Goal: Task Accomplishment & Management: Use online tool/utility

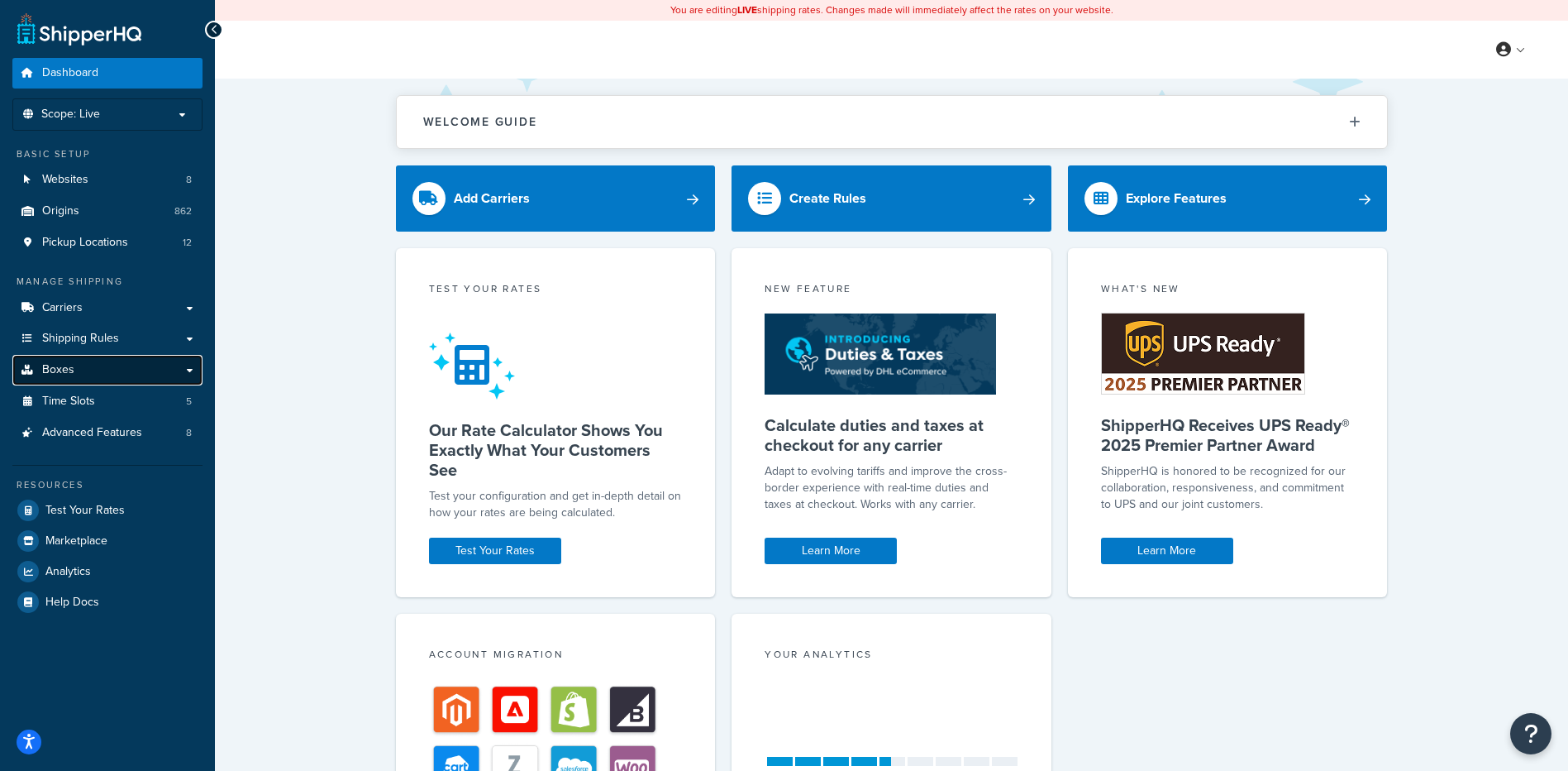
click at [53, 374] on span "Boxes" at bounding box center [58, 370] width 32 height 14
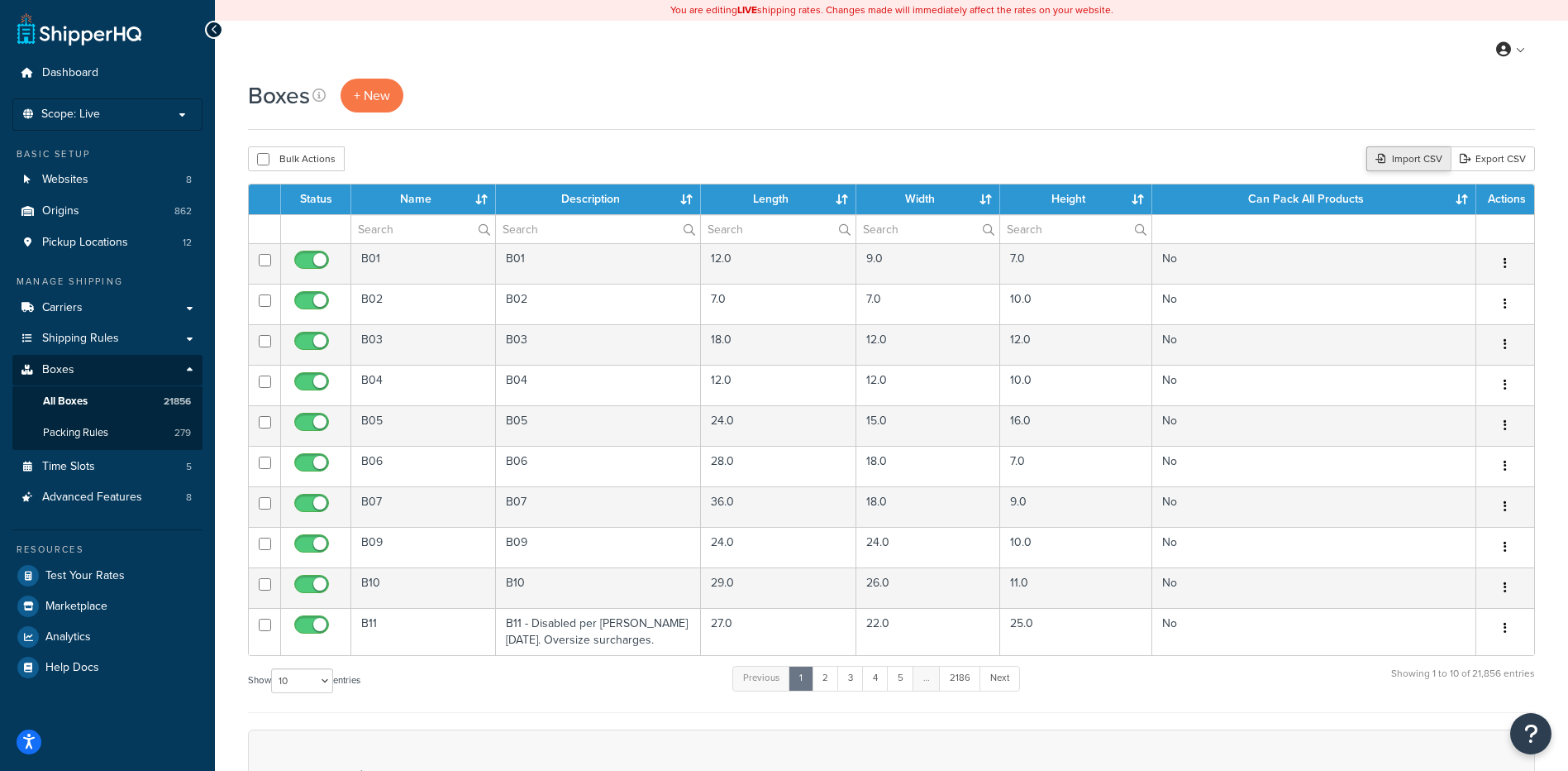
click at [1393, 160] on div "Import CSV" at bounding box center [1408, 158] width 84 height 25
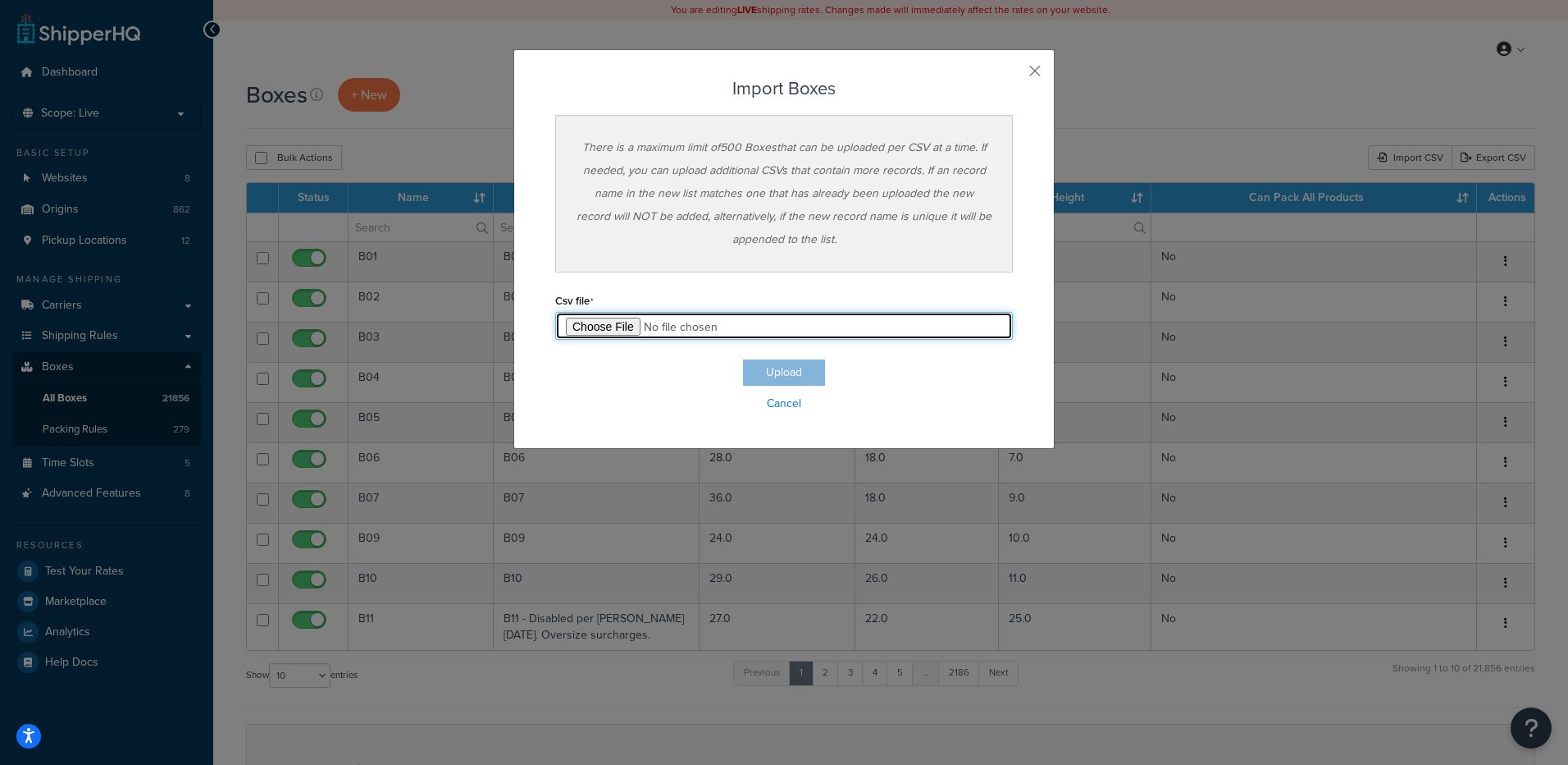
click at [600, 326] on input "file" at bounding box center [784, 325] width 457 height 28
type input "C:\fakepath\10_01_2025_box_dims.csv"
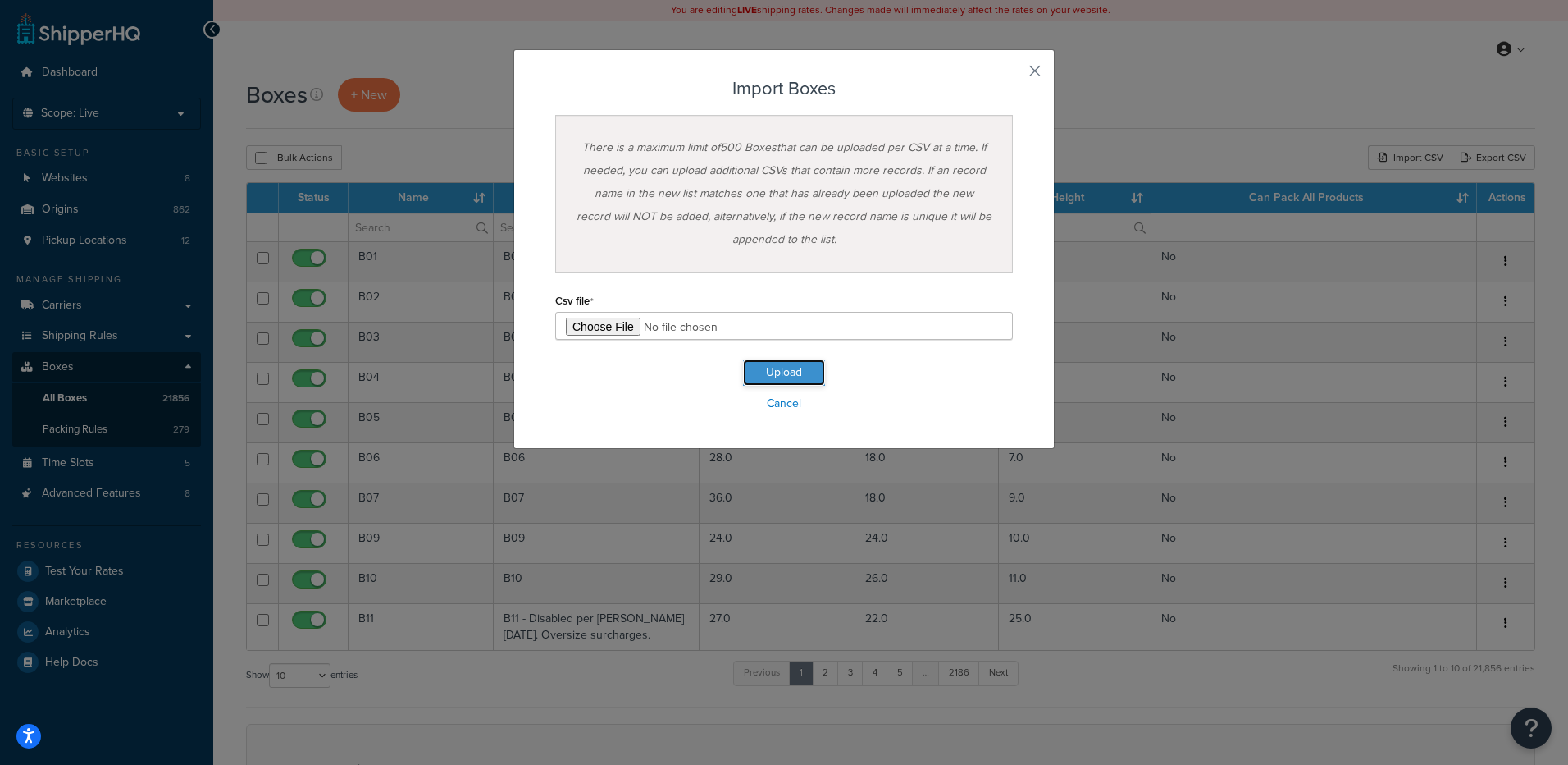
click at [776, 372] on button "Upload" at bounding box center [784, 372] width 82 height 26
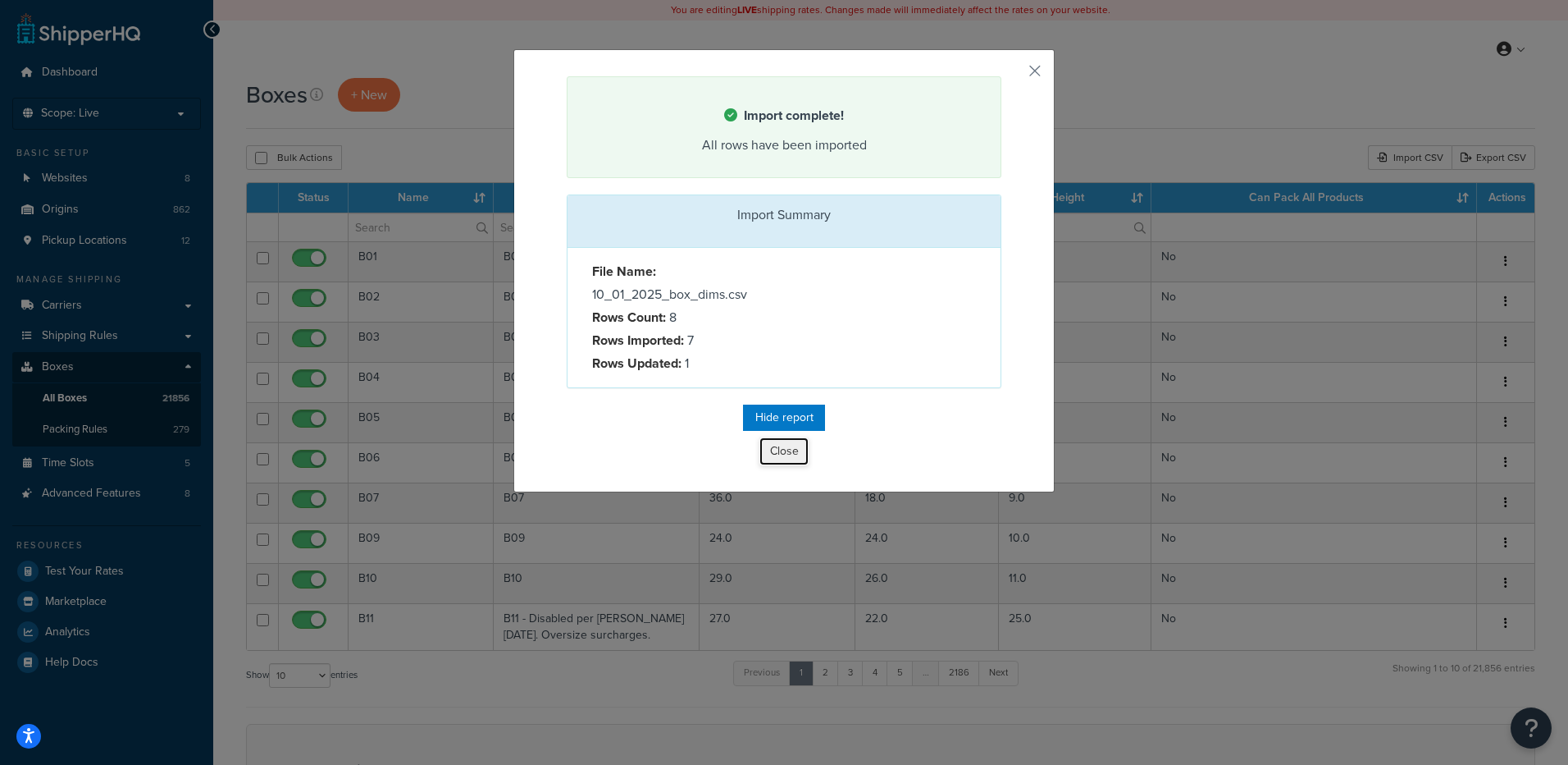
click at [771, 459] on button "Close" at bounding box center [784, 451] width 50 height 28
